Goal: Navigation & Orientation: Understand site structure

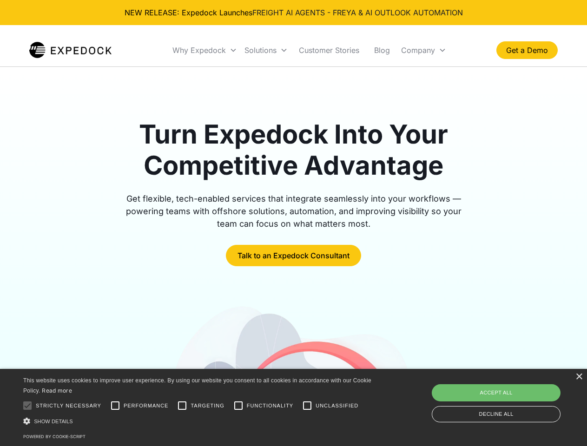
click at [205, 50] on div "Why Expedock" at bounding box center [198, 50] width 53 height 9
click at [266, 50] on div "Solutions" at bounding box center [260, 50] width 32 height 9
click at [423, 50] on div "Company" at bounding box center [418, 50] width 34 height 9
click at [27, 406] on div at bounding box center [27, 405] width 19 height 19
click at [115, 406] on input "Performance" at bounding box center [115, 405] width 19 height 19
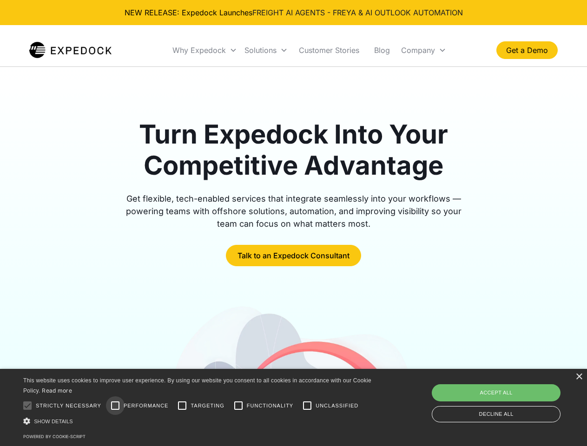
checkbox input "true"
click at [182, 406] on input "Targeting" at bounding box center [182, 405] width 19 height 19
checkbox input "true"
click at [238, 406] on input "Functionality" at bounding box center [238, 405] width 19 height 19
checkbox input "true"
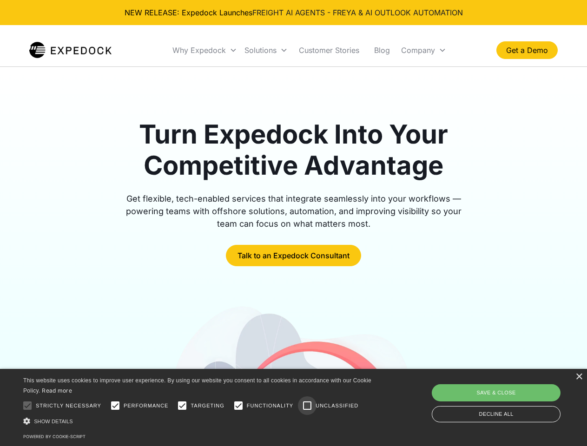
click at [307, 406] on input "Unclassified" at bounding box center [307, 405] width 19 height 19
checkbox input "true"
click at [199, 421] on div "Show details Hide details" at bounding box center [198, 421] width 351 height 10
